Goal: Navigation & Orientation: Find specific page/section

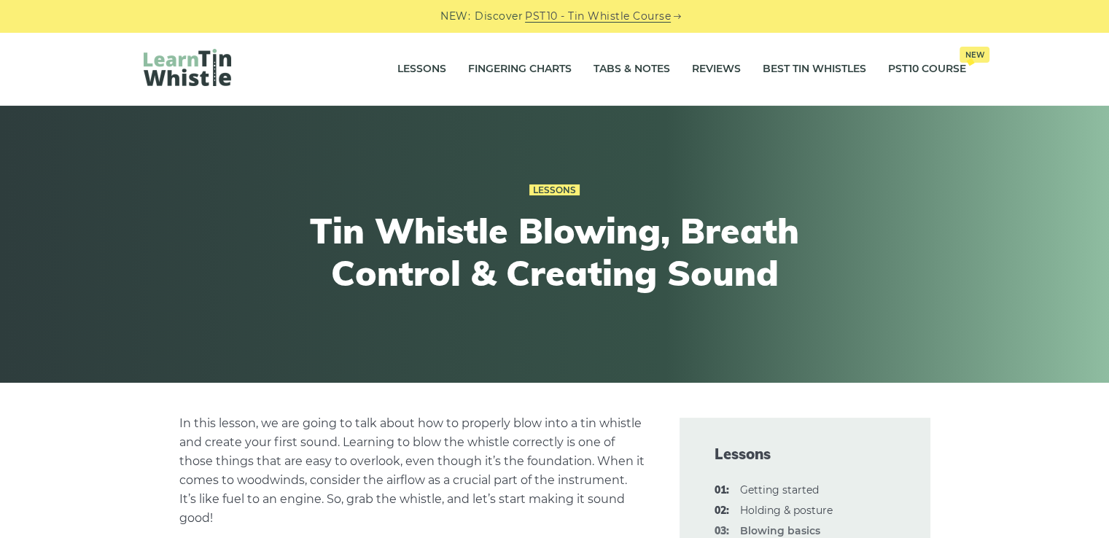
click at [207, 68] on img at bounding box center [187, 67] width 87 height 37
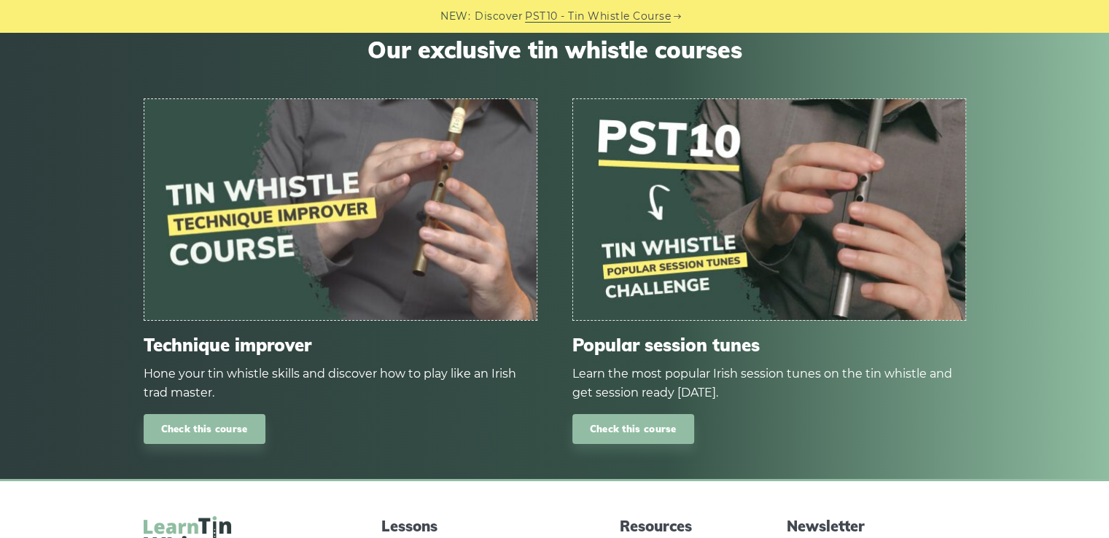
scroll to position [5030, 0]
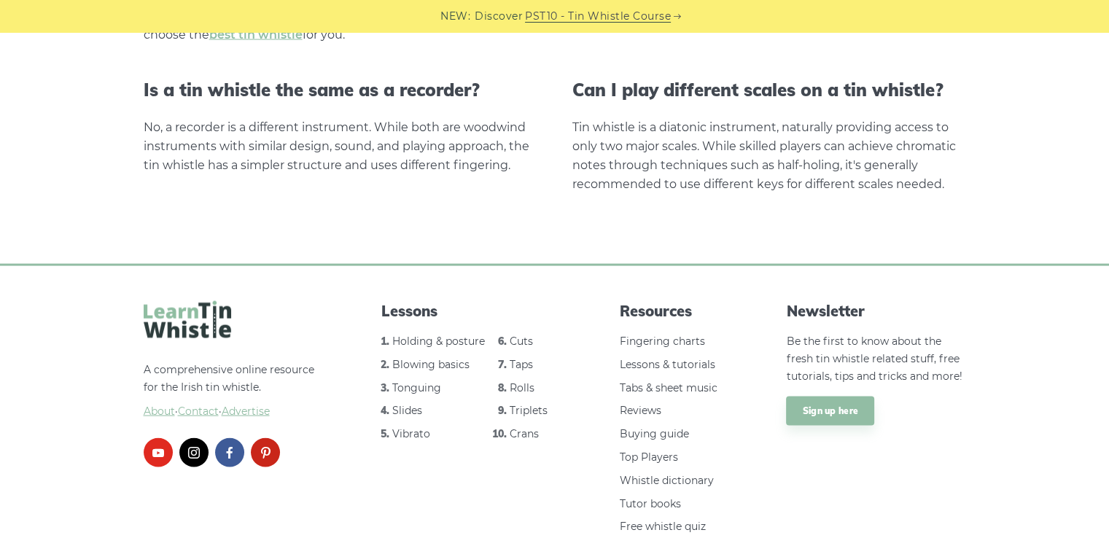
scroll to position [3029, 0]
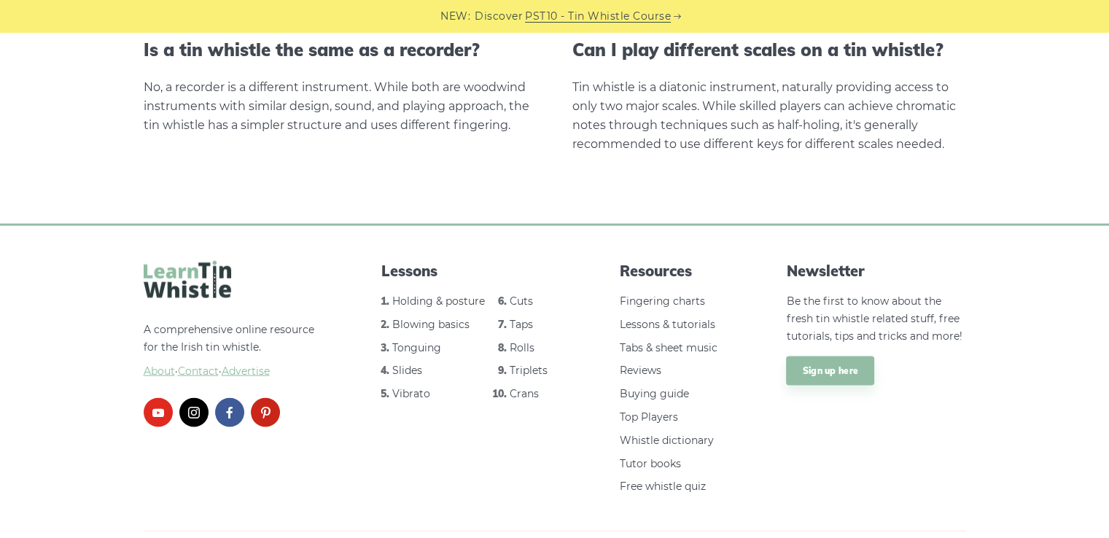
click at [171, 365] on span "About" at bounding box center [159, 371] width 31 height 13
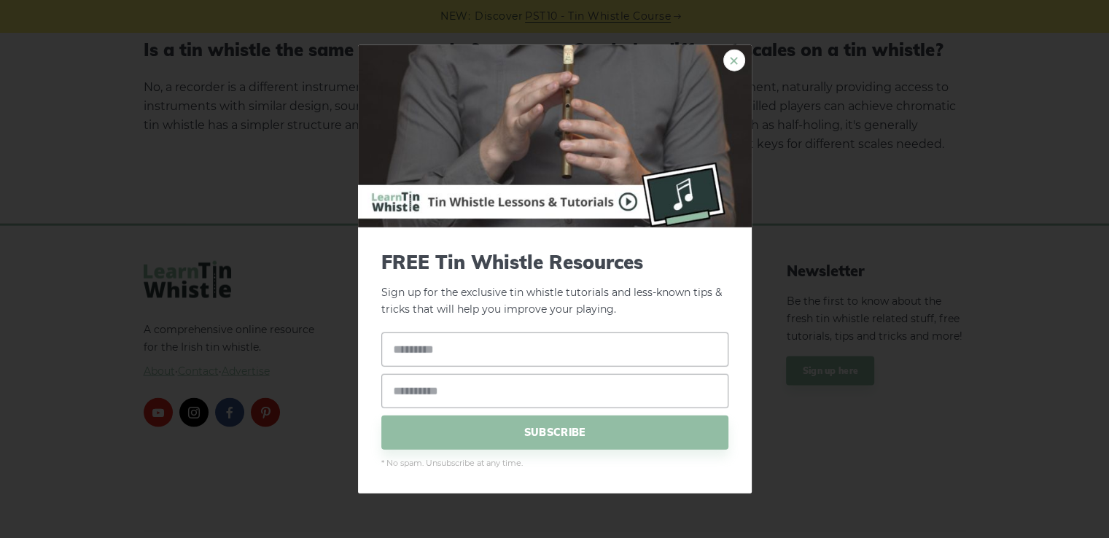
click at [739, 59] on link "×" at bounding box center [734, 61] width 22 height 22
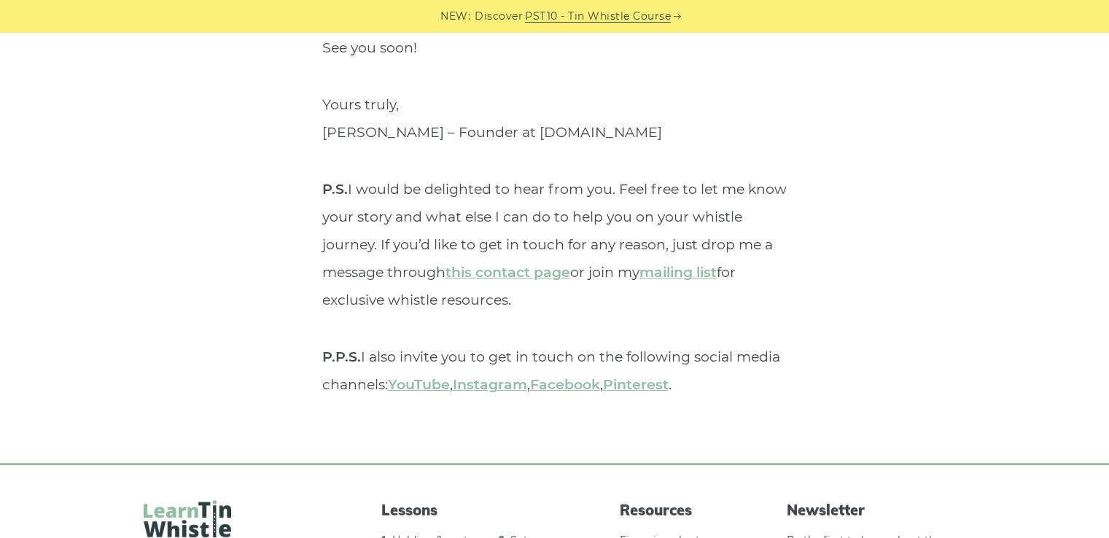
scroll to position [5636, 0]
